Goal: Navigation & Orientation: Find specific page/section

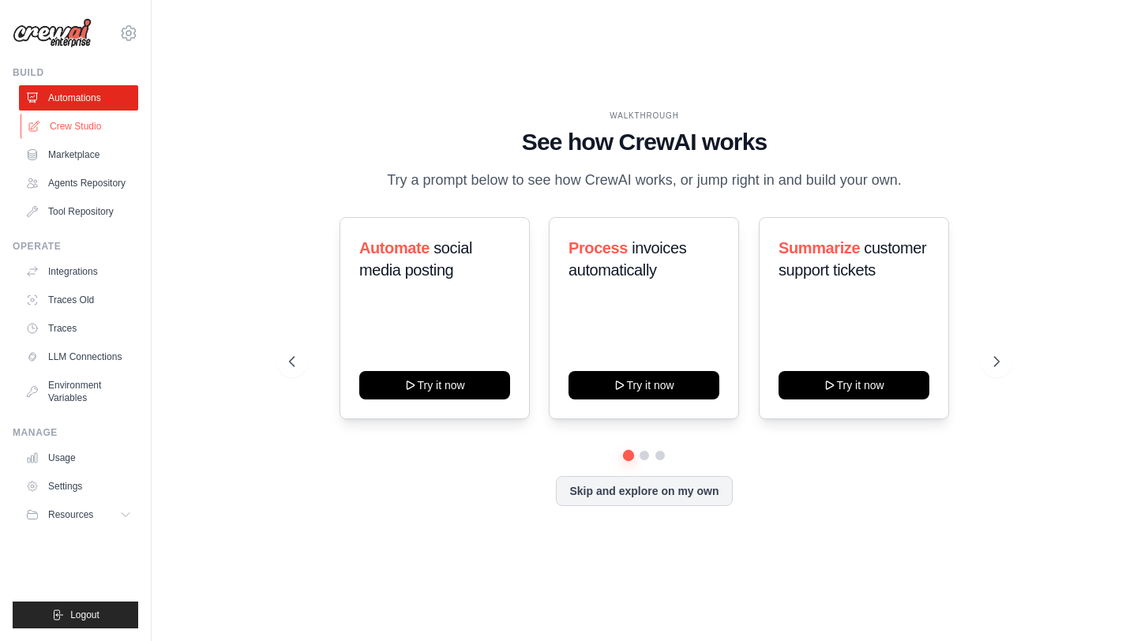
click at [92, 133] on link "Crew Studio" at bounding box center [80, 126] width 119 height 25
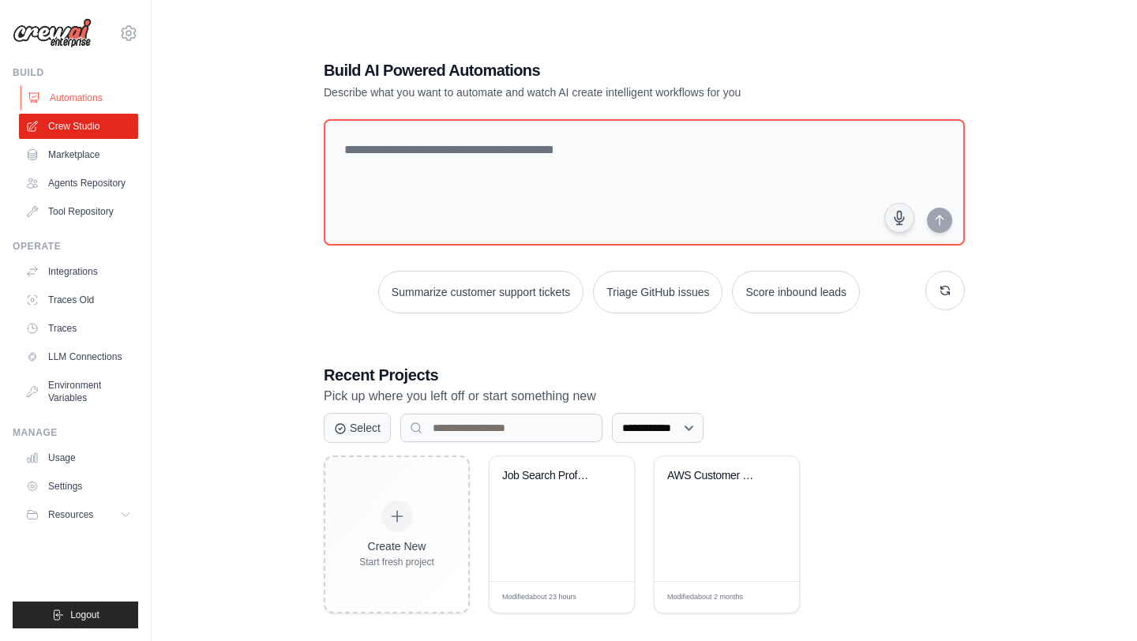
click at [100, 99] on link "Automations" at bounding box center [80, 97] width 119 height 25
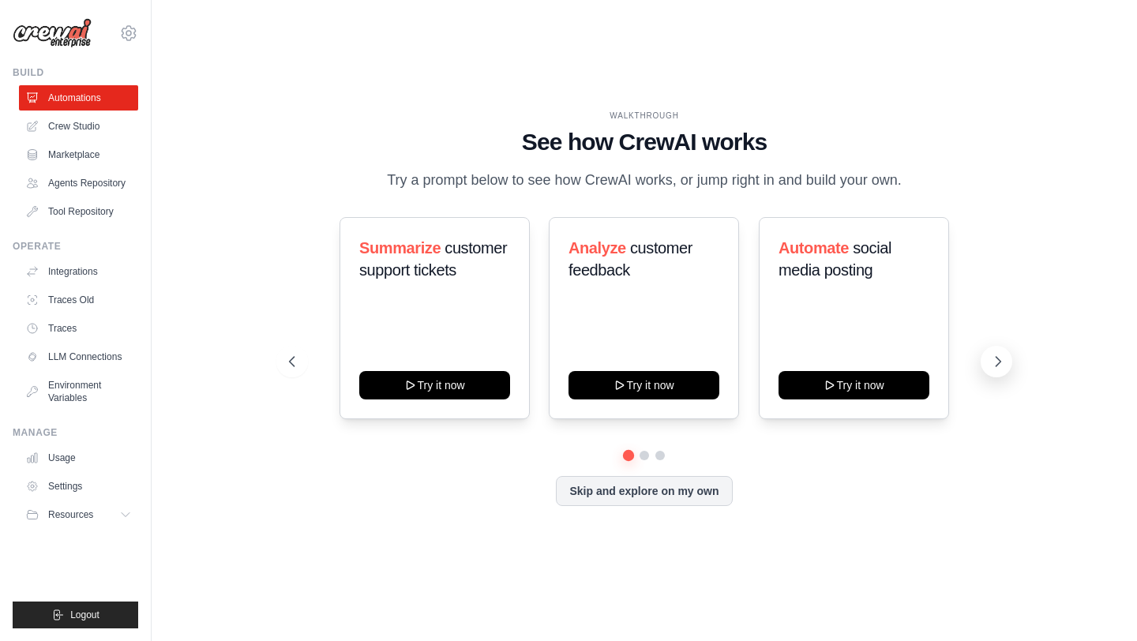
click at [990, 354] on icon at bounding box center [998, 362] width 16 height 16
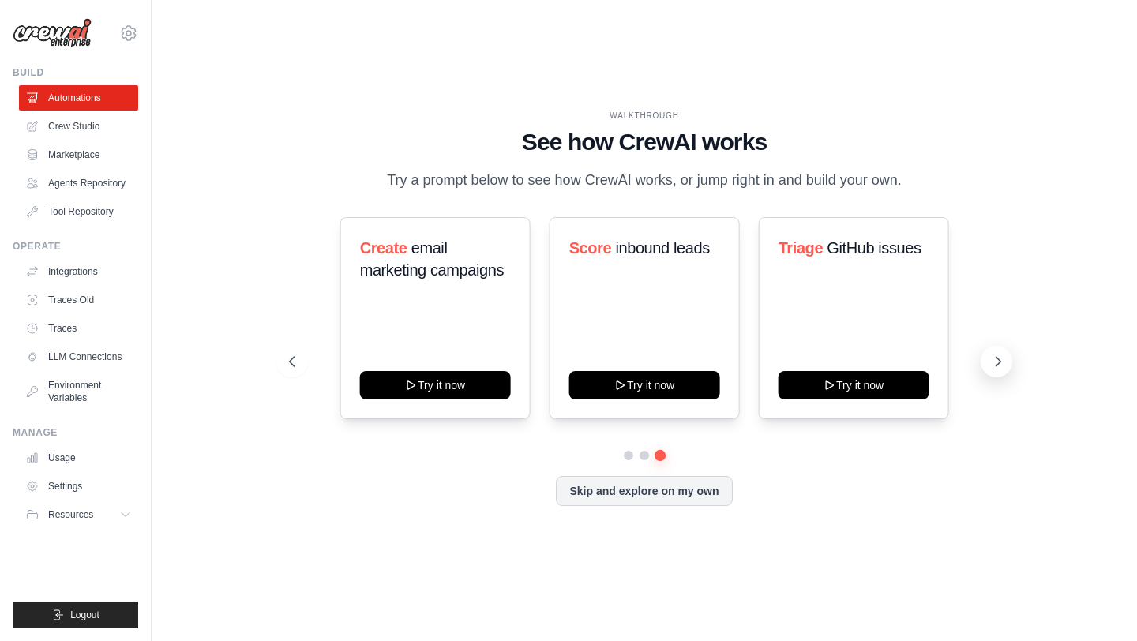
click at [990, 354] on icon at bounding box center [998, 362] width 16 height 16
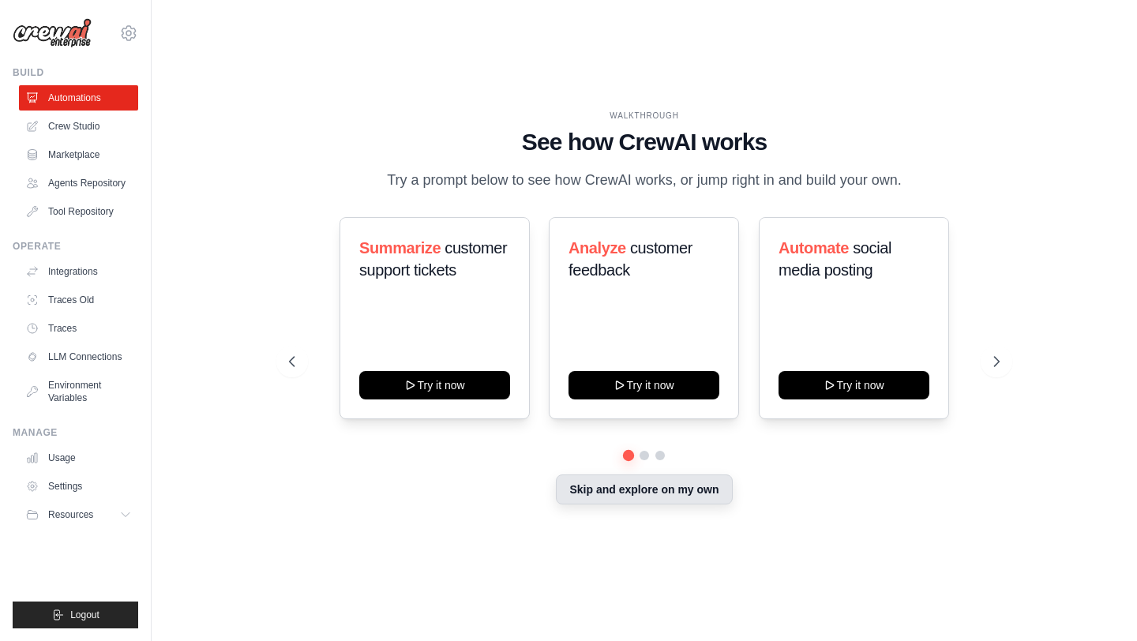
click at [662, 490] on button "Skip and explore on my own" at bounding box center [644, 490] width 176 height 30
